Goal: Task Accomplishment & Management: Manage account settings

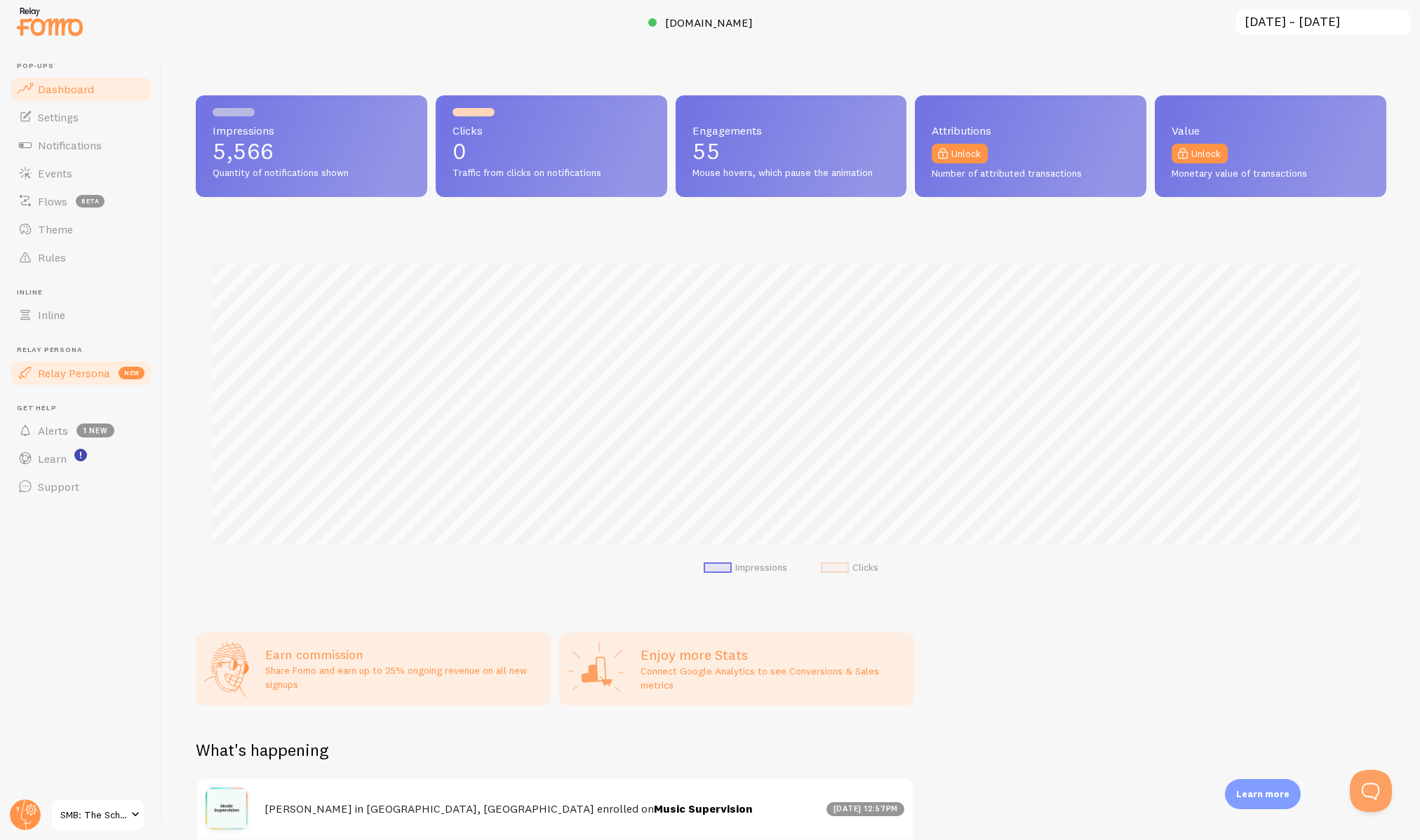
click at [81, 366] on span "Relay Persona" at bounding box center [74, 373] width 72 height 14
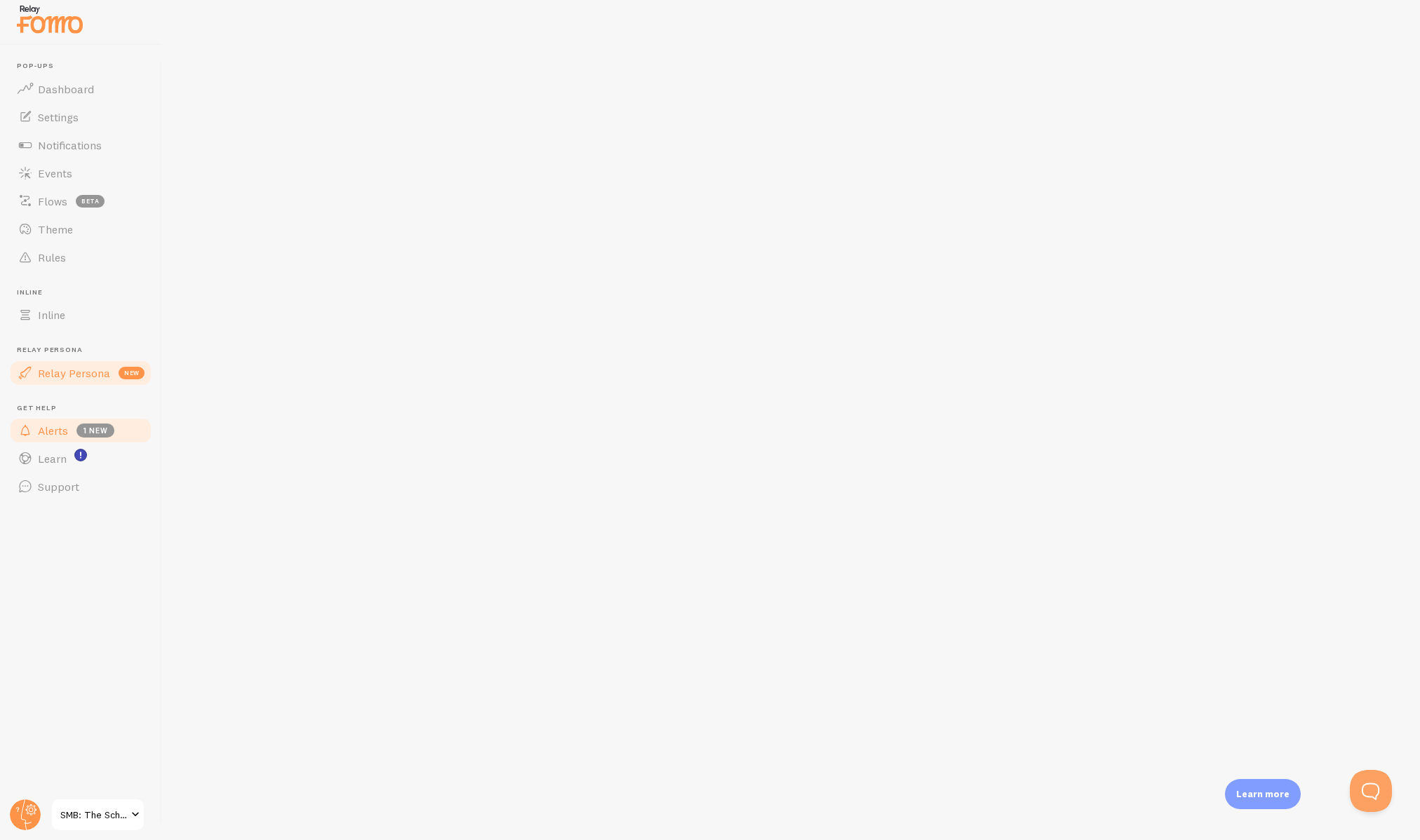
click at [71, 421] on link "Alerts 1 new" at bounding box center [81, 430] width 145 height 28
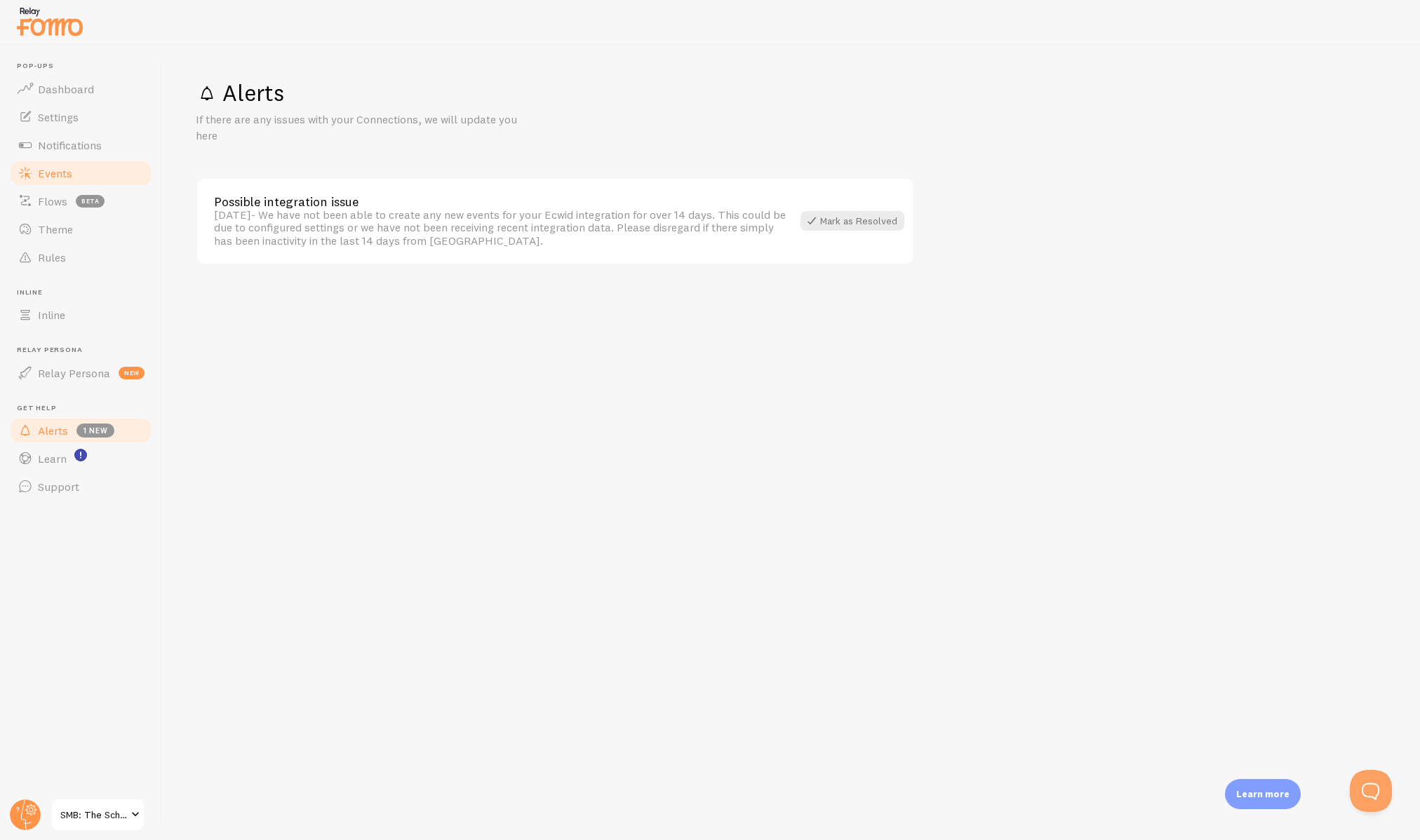
click at [52, 176] on span "Events" at bounding box center [54, 173] width 34 height 14
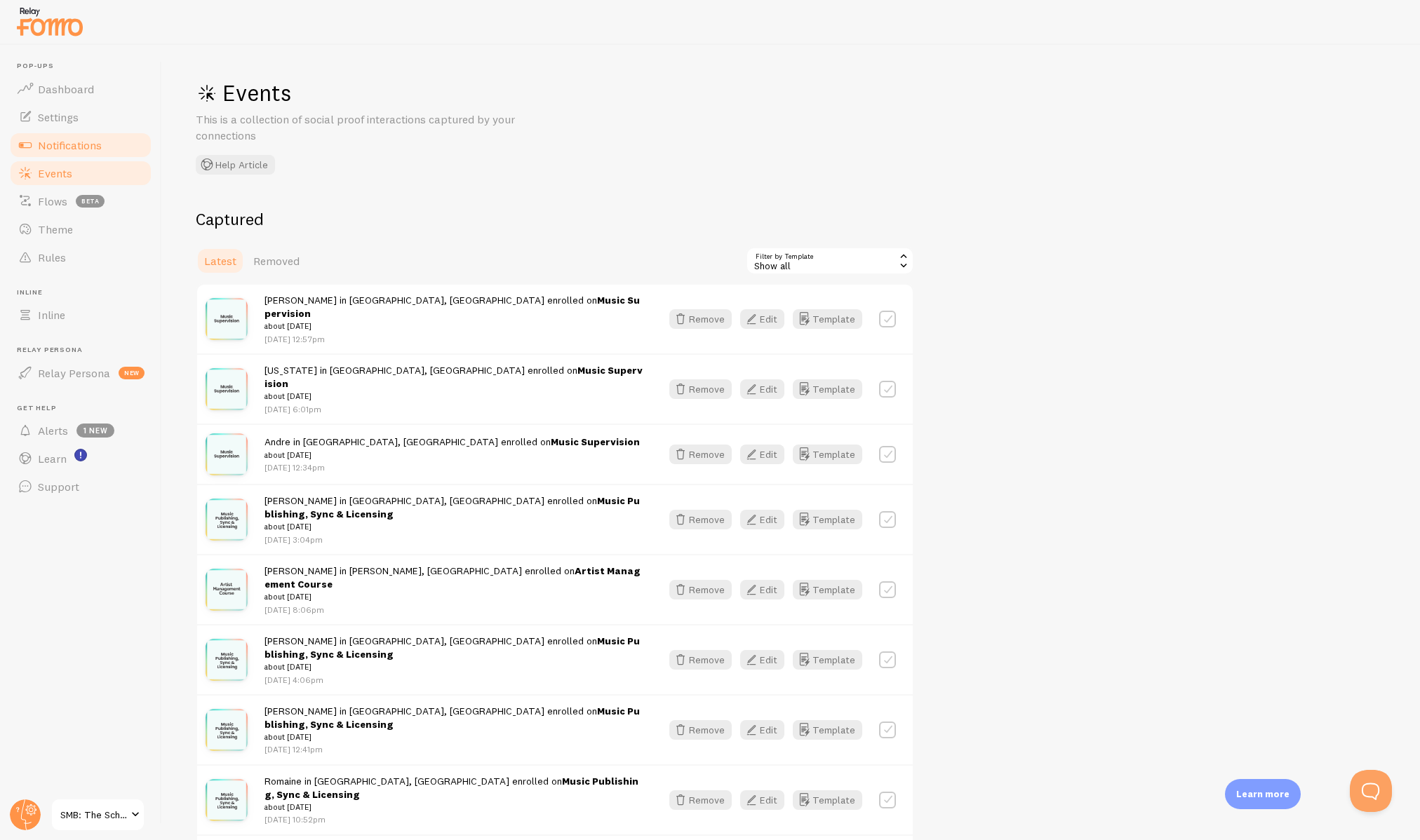
click at [58, 151] on span "Notifications" at bounding box center [70, 145] width 64 height 14
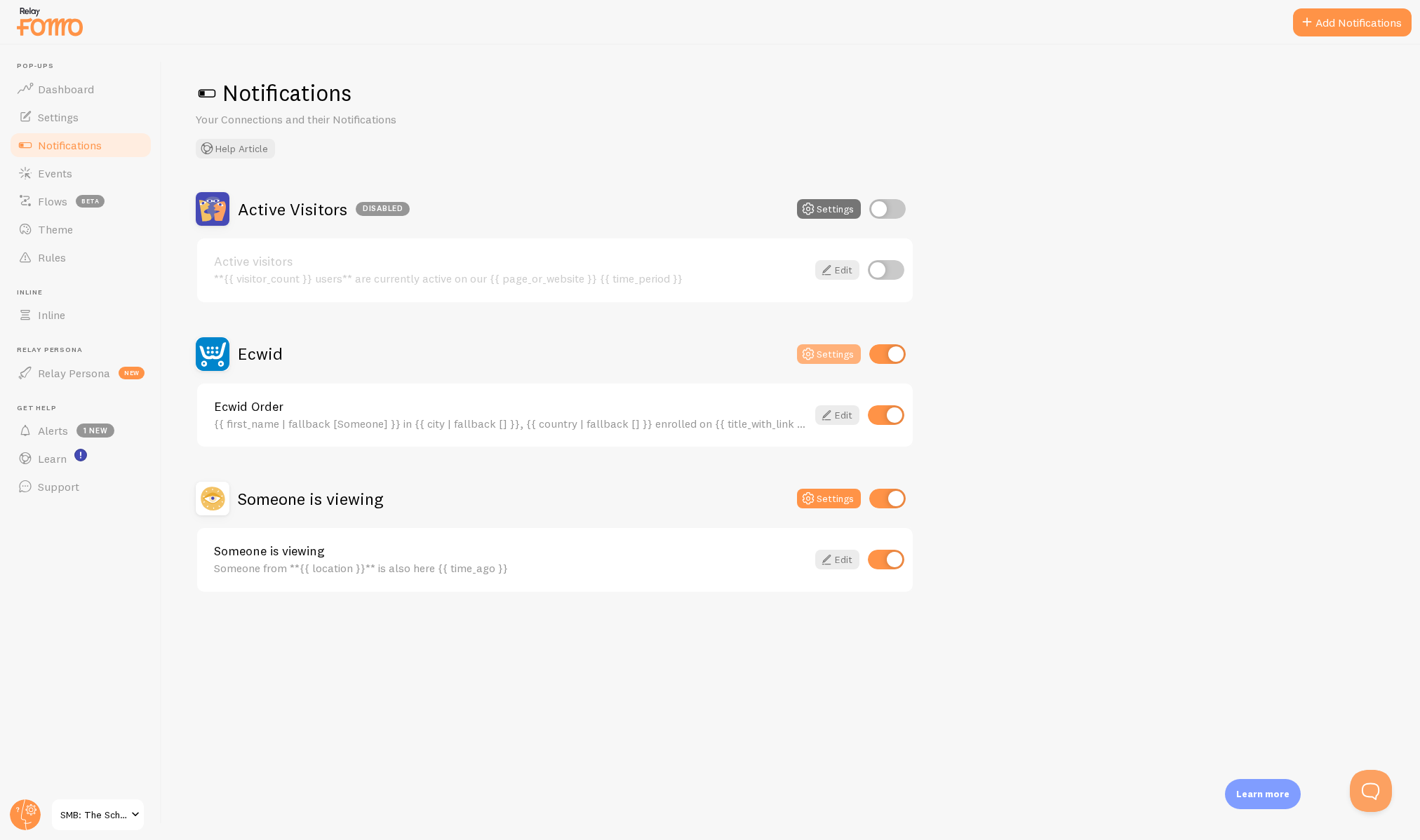
click at [805, 353] on icon at bounding box center [808, 353] width 17 height 17
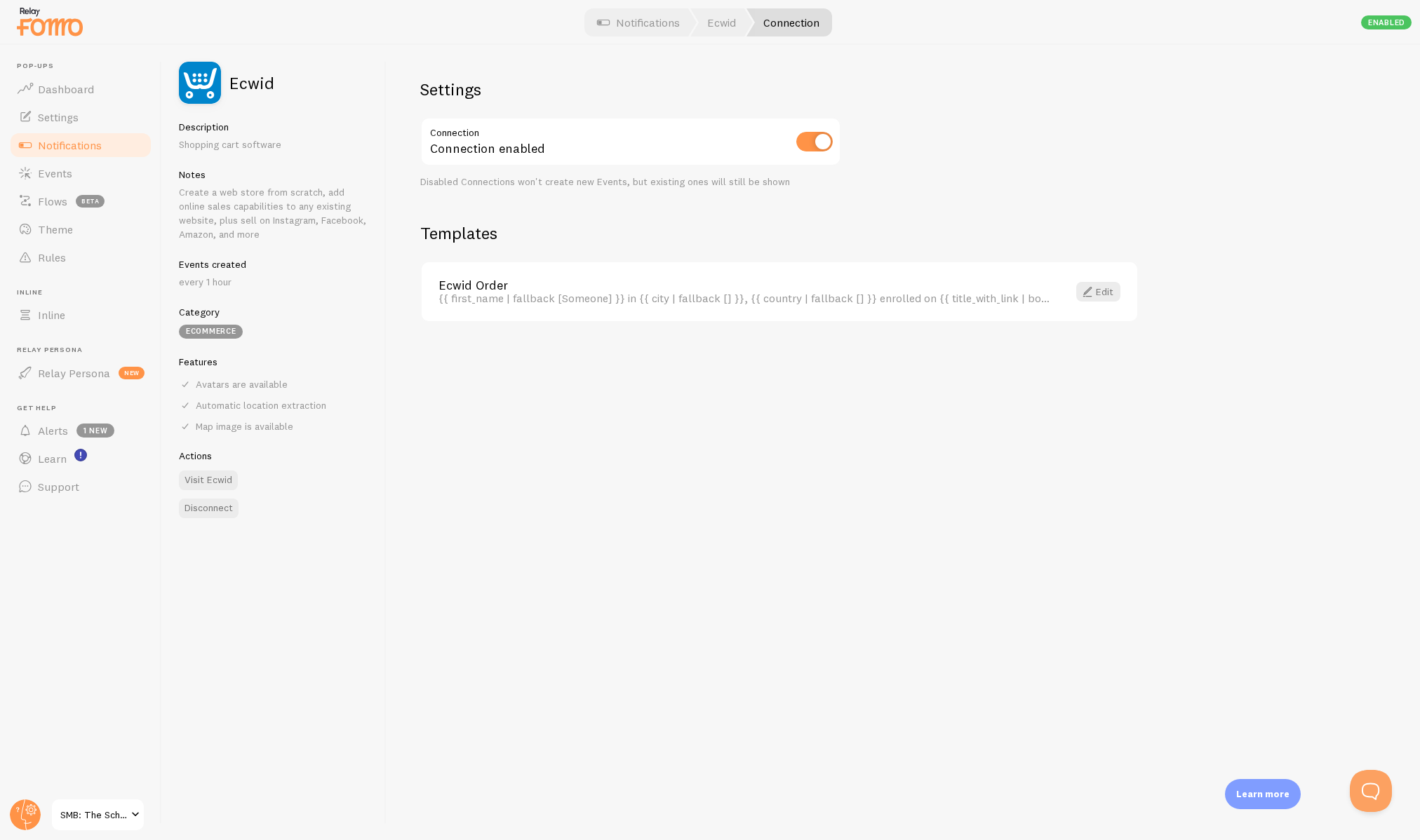
click at [816, 142] on input "checkbox" at bounding box center [815, 142] width 37 height 19
checkbox input "false"
click at [628, 27] on link "Notifications" at bounding box center [638, 22] width 117 height 28
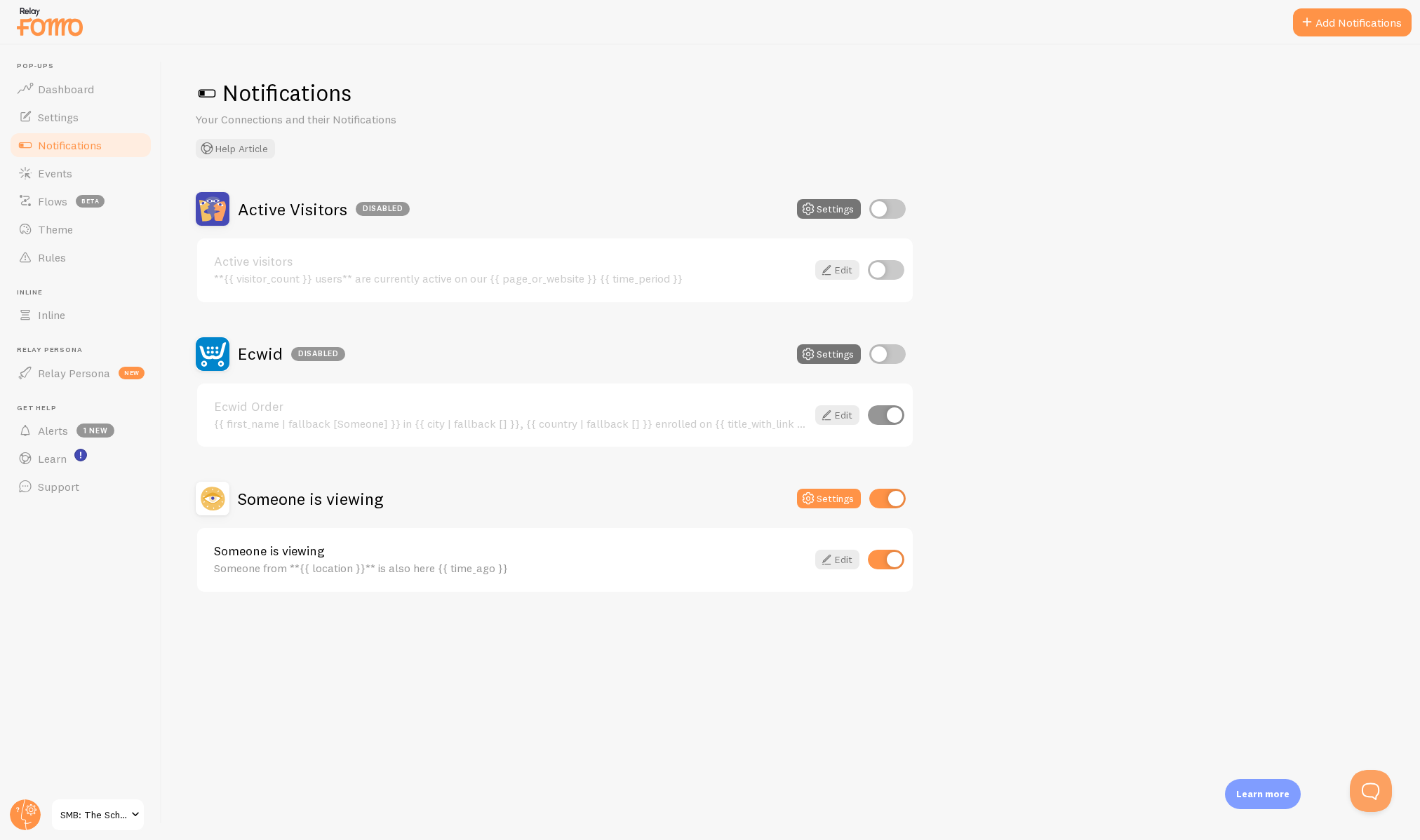
click at [880, 355] on input "checkbox" at bounding box center [888, 354] width 37 height 19
checkbox input "true"
click at [66, 180] on link "Events" at bounding box center [81, 173] width 145 height 28
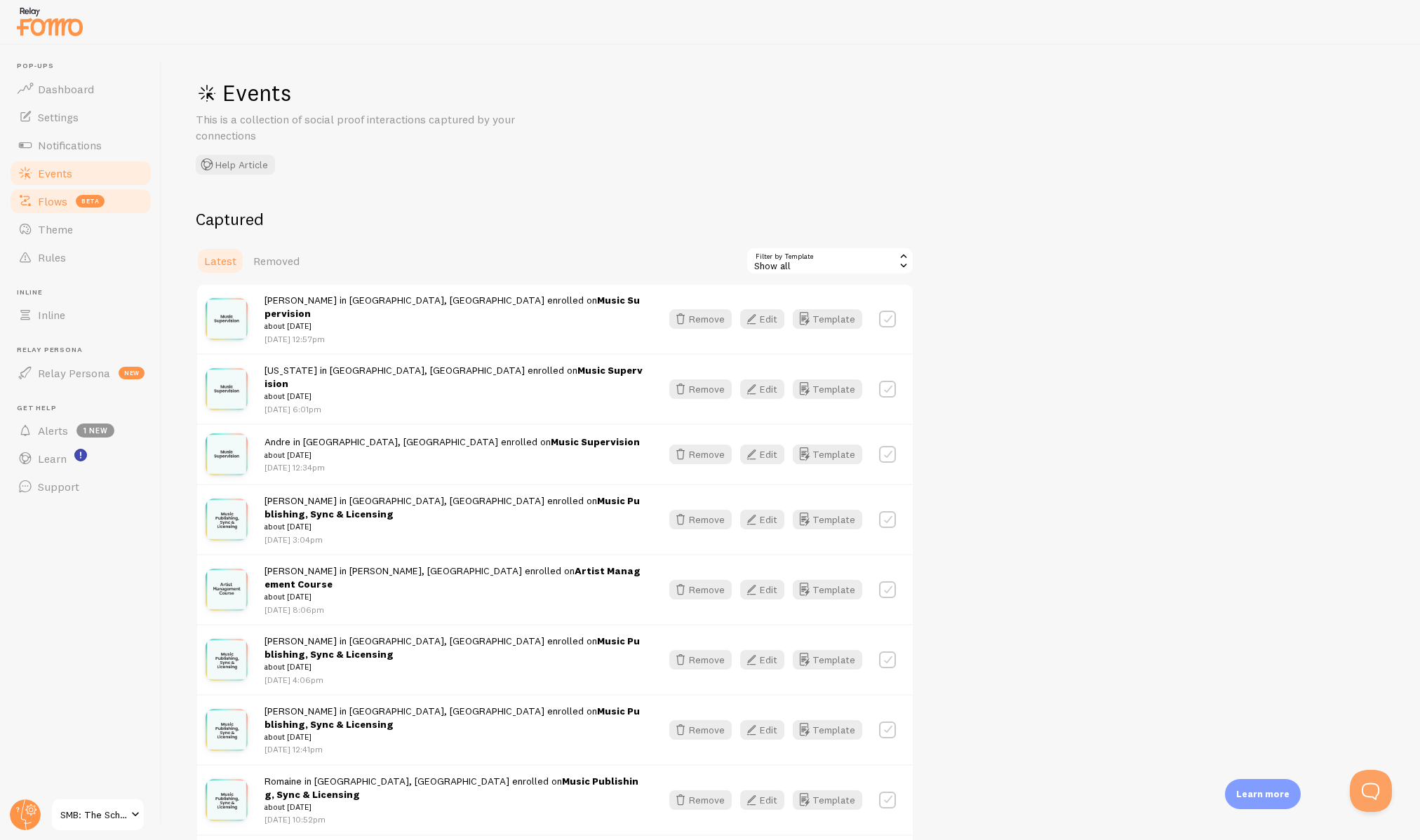
click at [65, 196] on span "Flows" at bounding box center [52, 201] width 29 height 14
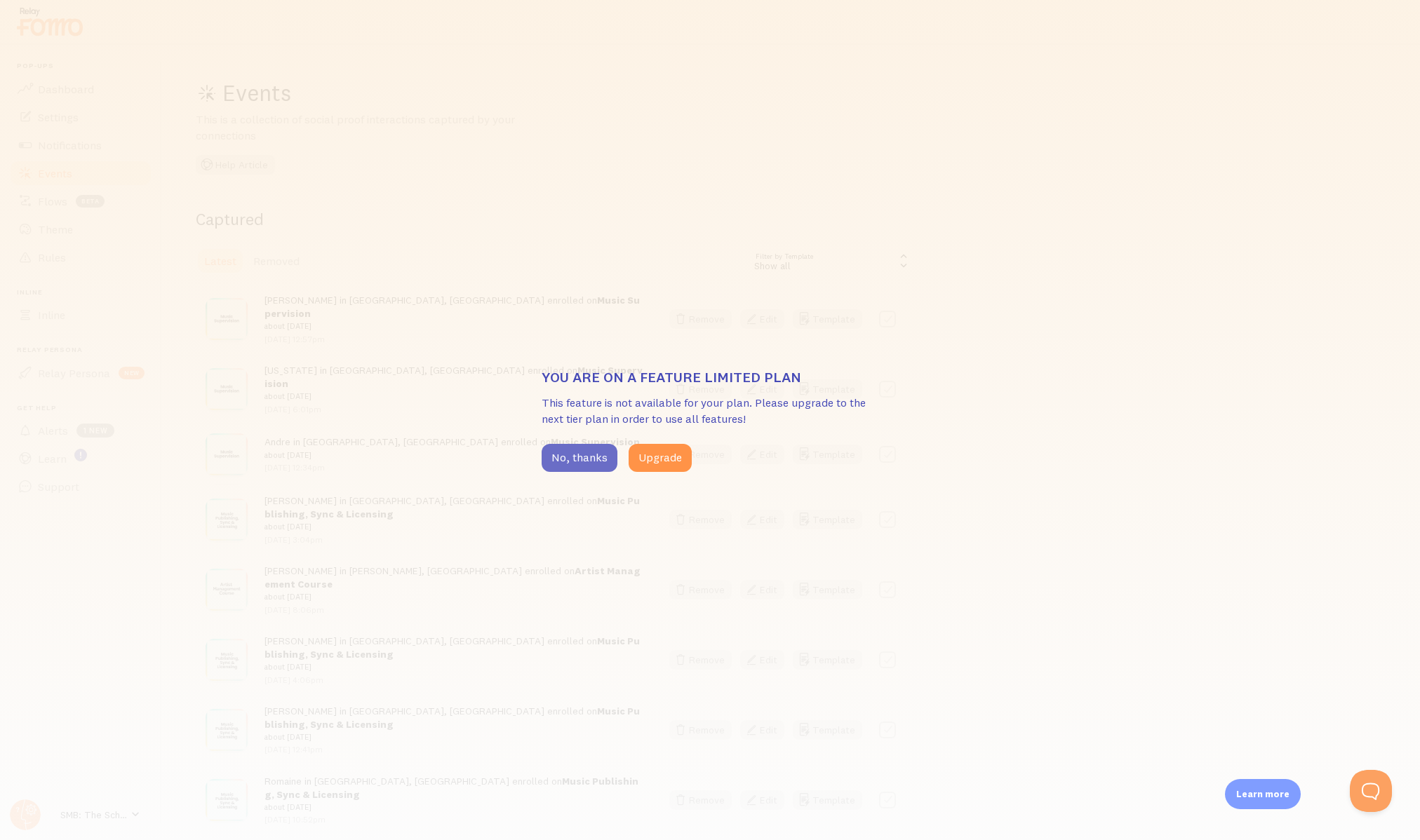
click at [615, 455] on div "No, thanks Upgrade" at bounding box center [710, 457] width 337 height 28
click at [611, 455] on button "No, thanks" at bounding box center [580, 457] width 76 height 28
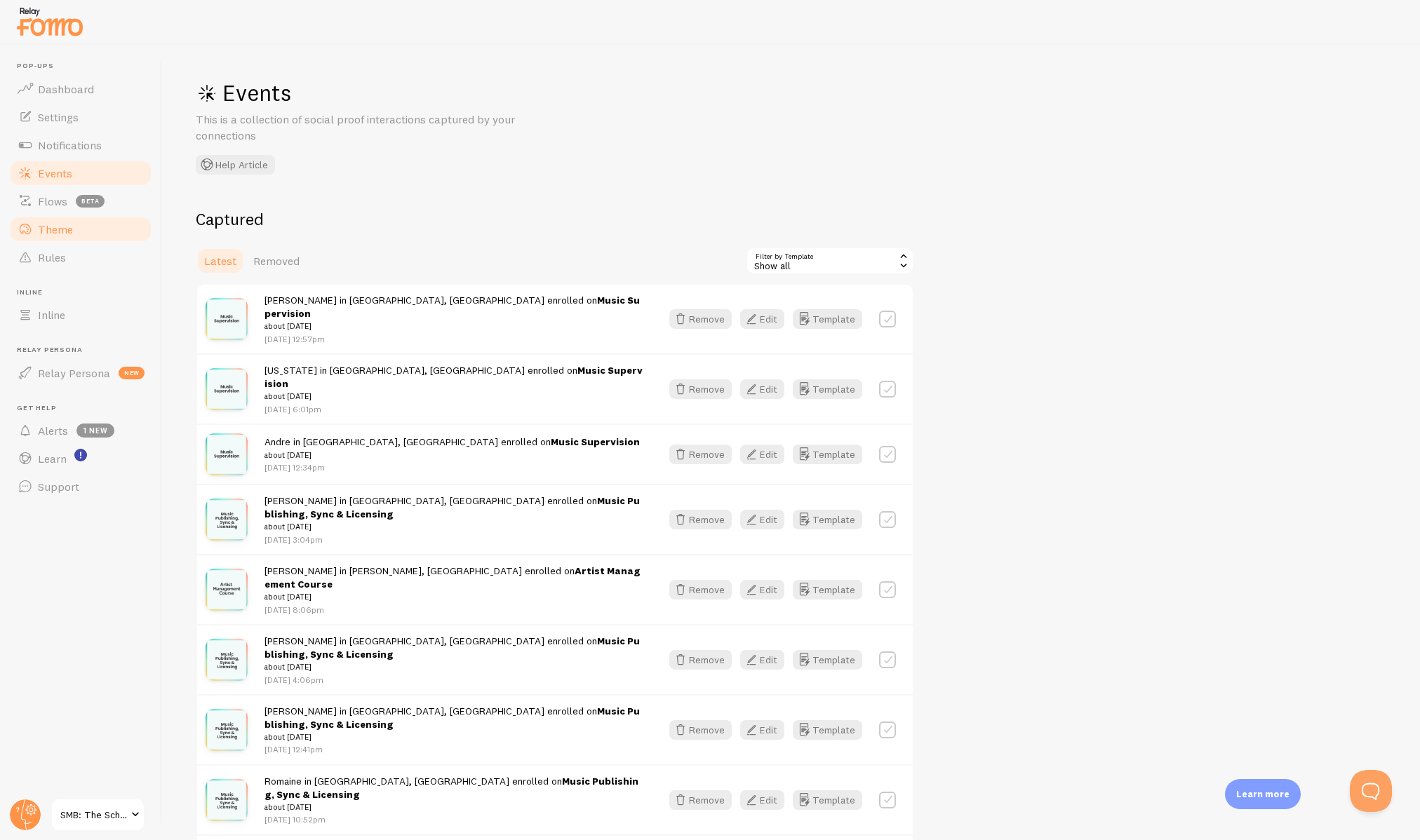
click at [83, 230] on link "Theme" at bounding box center [81, 229] width 145 height 28
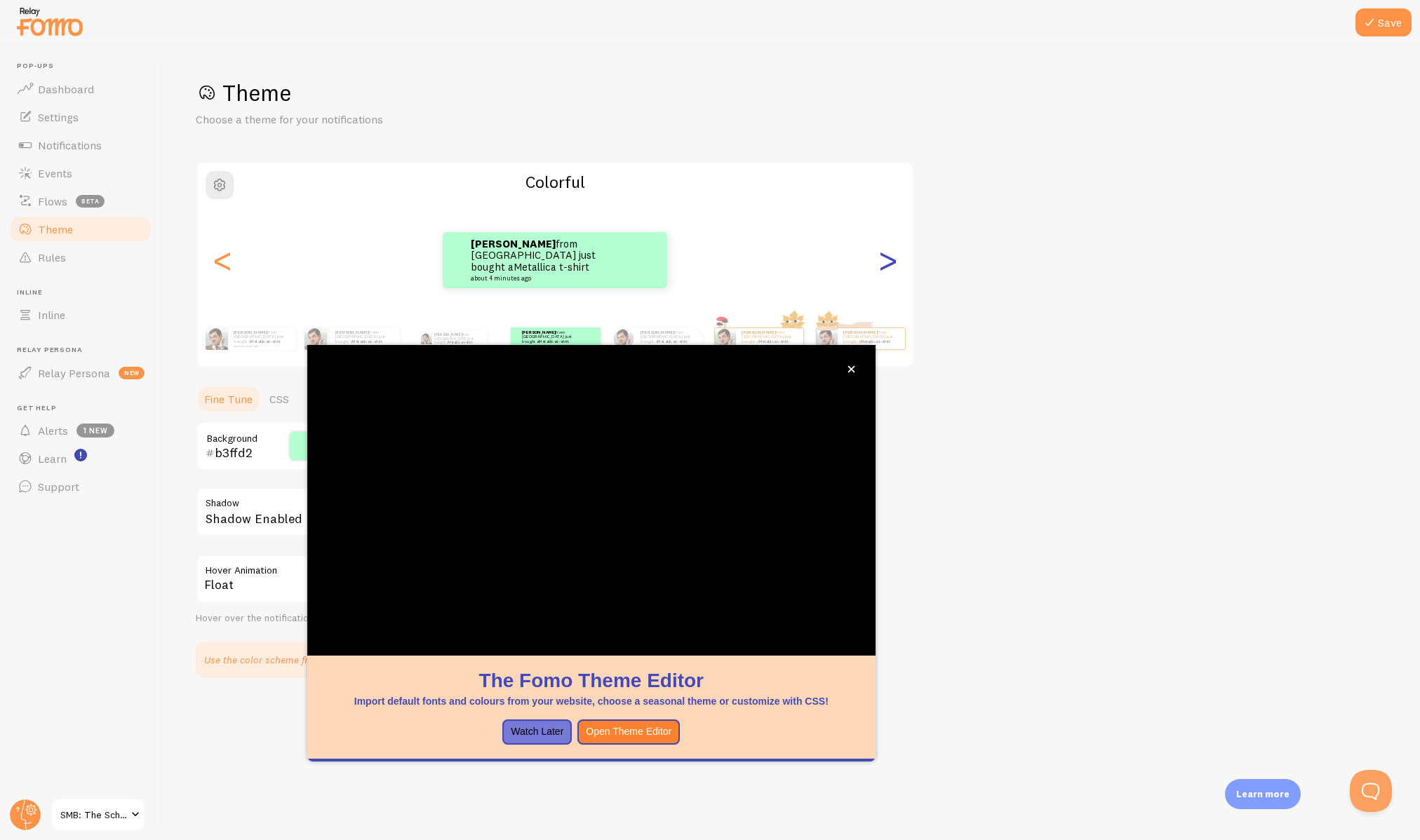
click at [888, 267] on div ">" at bounding box center [887, 260] width 17 height 101
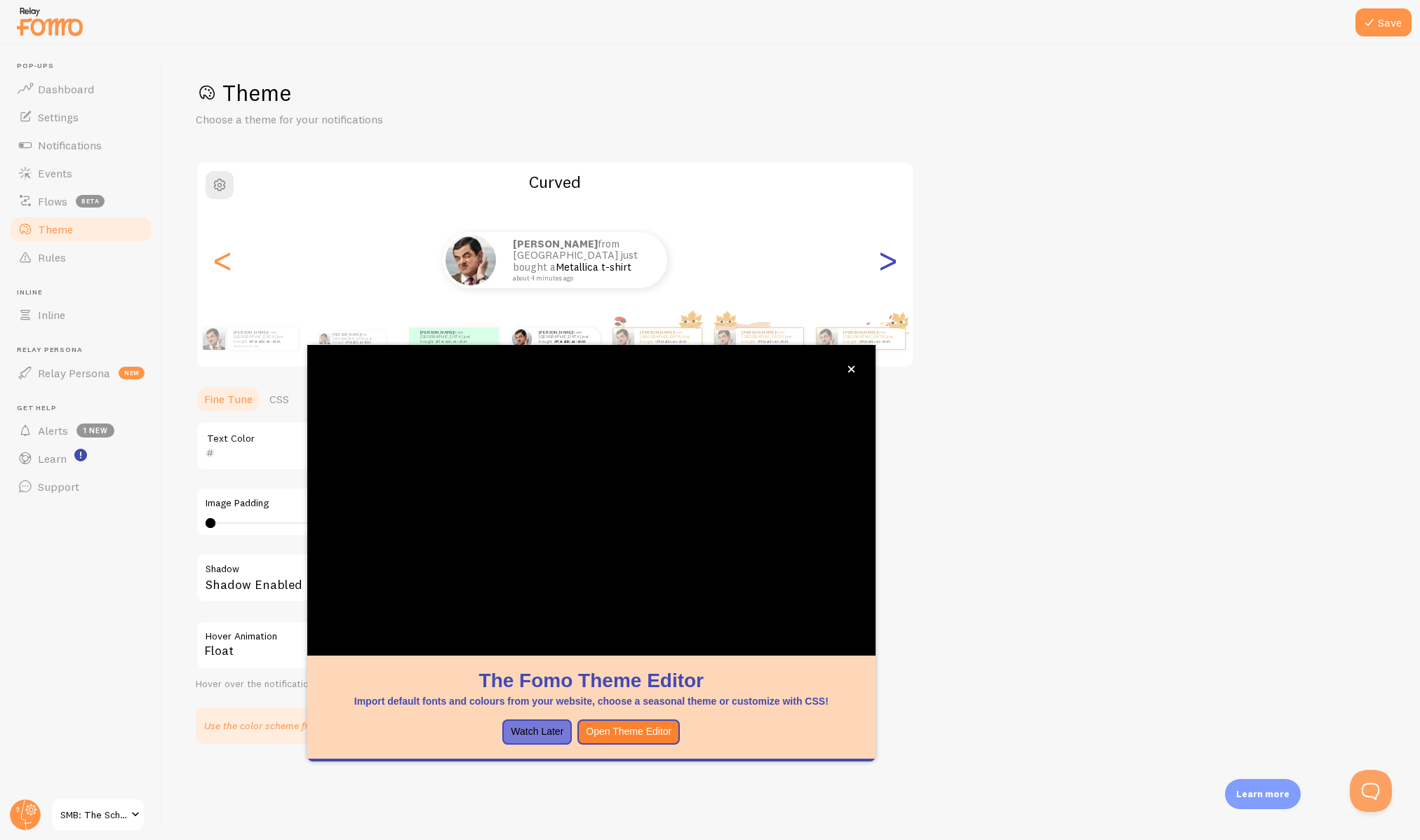
click at [888, 267] on div ">" at bounding box center [887, 260] width 17 height 101
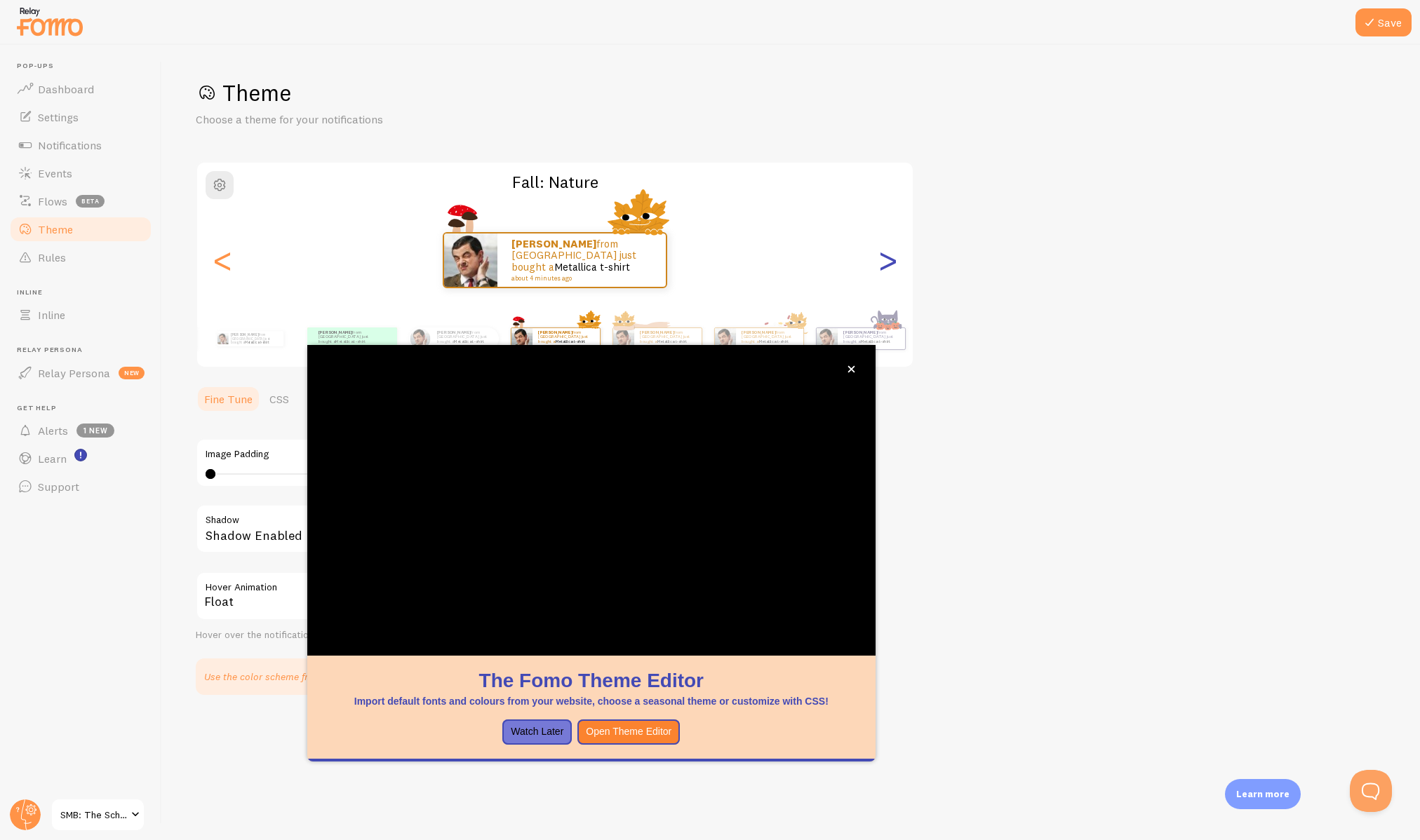
type input "0"
click at [223, 269] on div "<" at bounding box center [221, 260] width 17 height 101
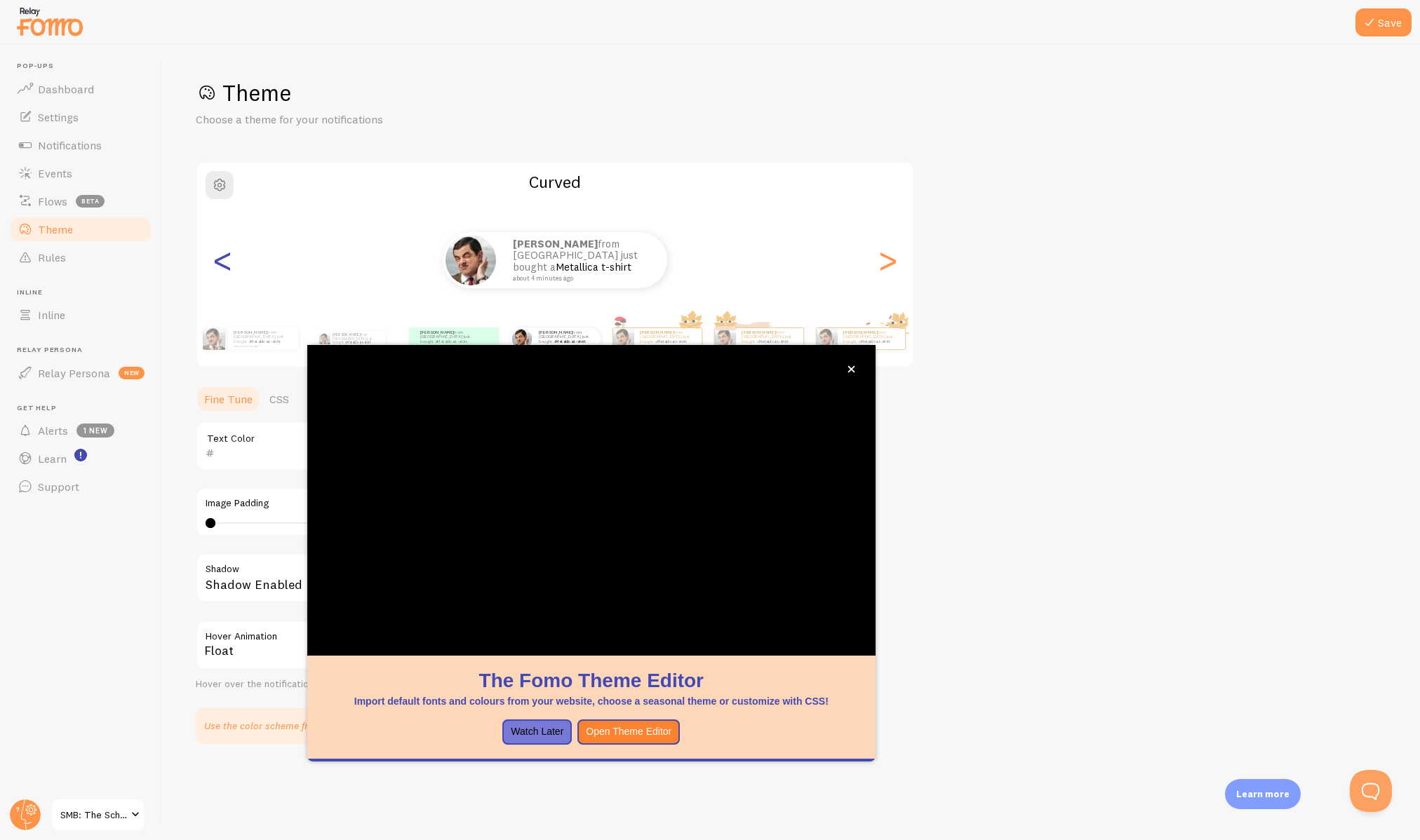
click at [223, 269] on div "<" at bounding box center [221, 260] width 17 height 101
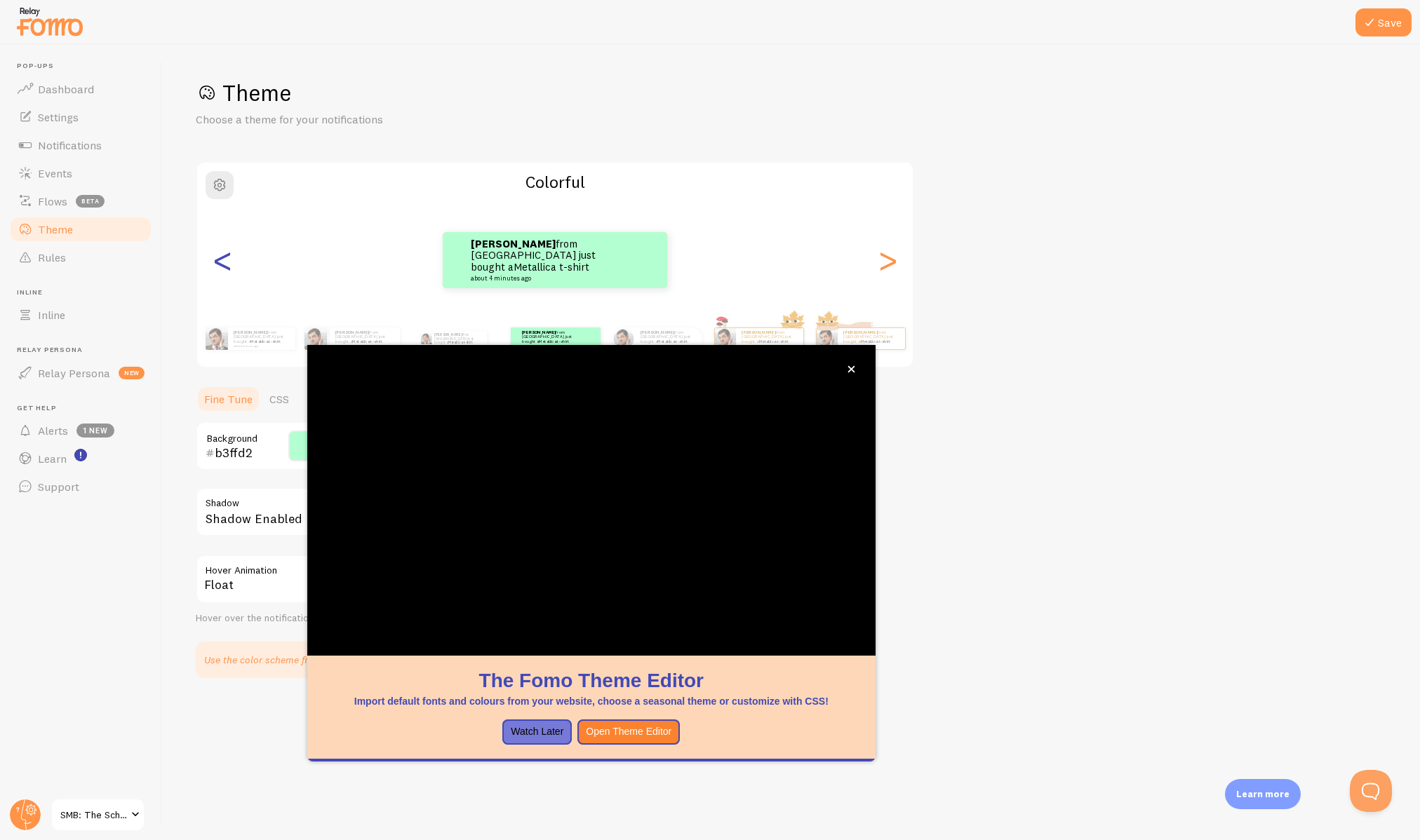
type input "000000"
click at [977, 616] on div "Theme Choose a theme for your notifications Colorful [PERSON_NAME] from [GEOGRA…" at bounding box center [792, 379] width 1191 height 600
click at [855, 363] on button "close," at bounding box center [851, 369] width 15 height 15
click at [53, 140] on span "Notifications" at bounding box center [70, 145] width 64 height 14
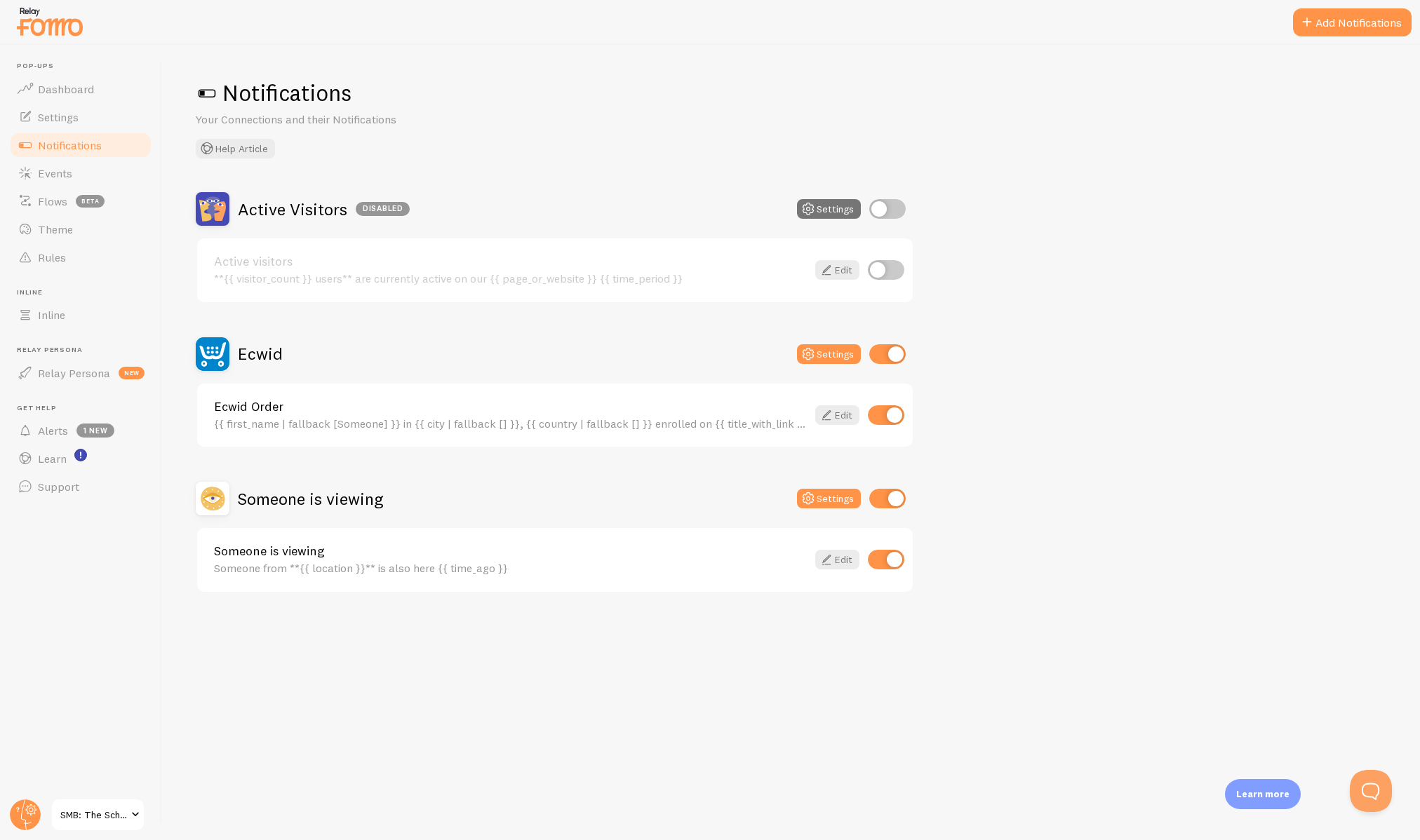
click at [262, 343] on h2 "Ecwid" at bounding box center [260, 353] width 45 height 21
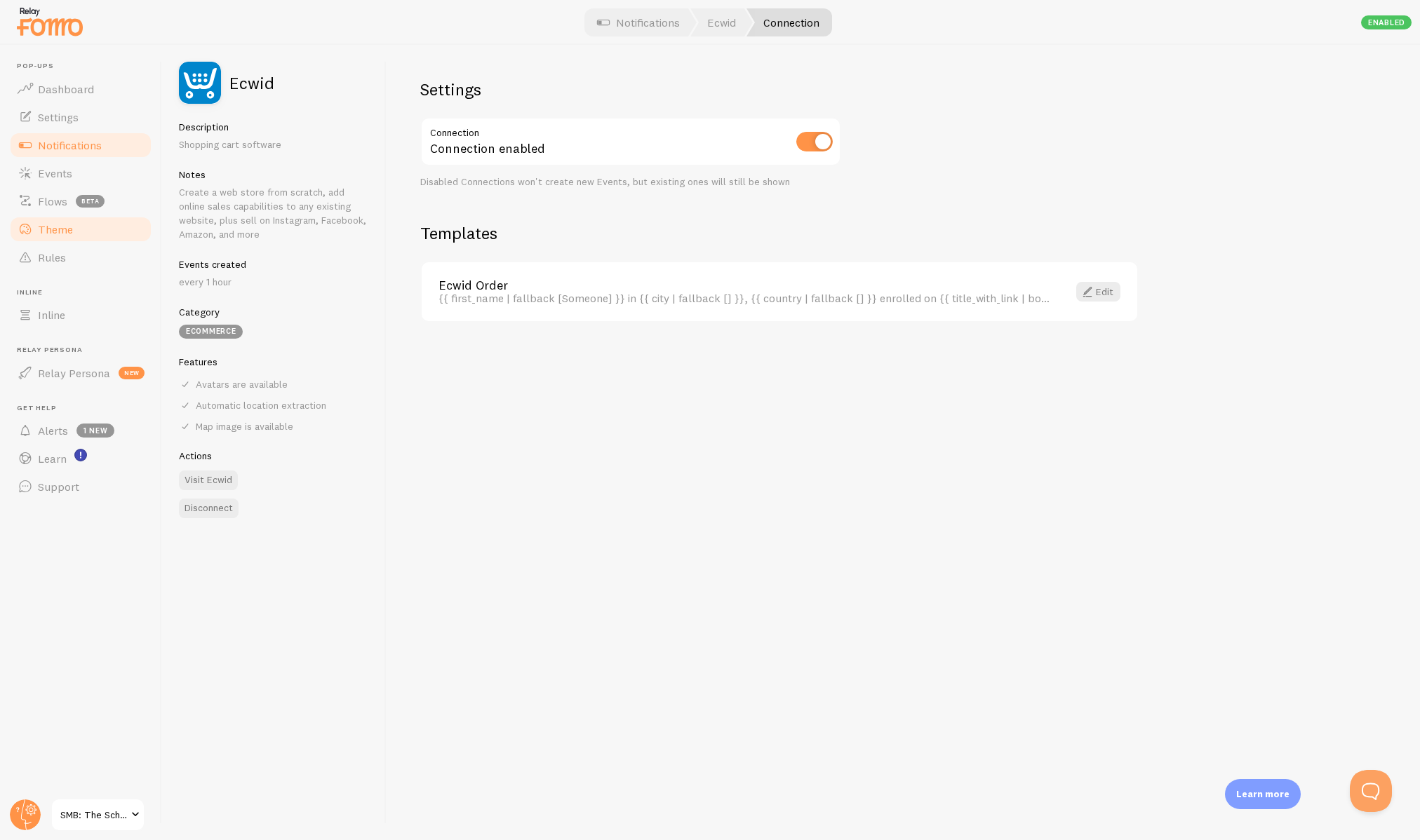
click at [87, 239] on link "Theme" at bounding box center [81, 229] width 145 height 28
